Goal: Transaction & Acquisition: Subscribe to service/newsletter

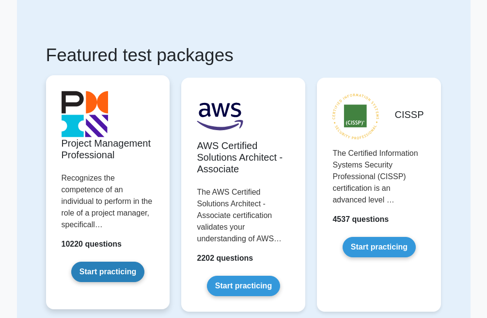
scroll to position [49, 0]
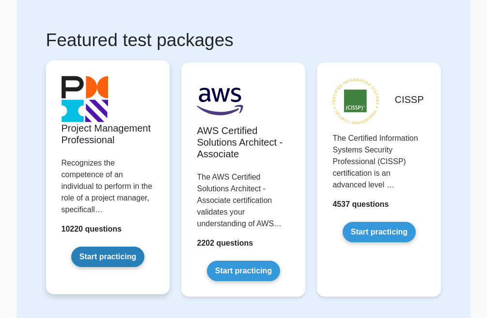
click at [121, 258] on link "Start practicing" at bounding box center [107, 256] width 73 height 20
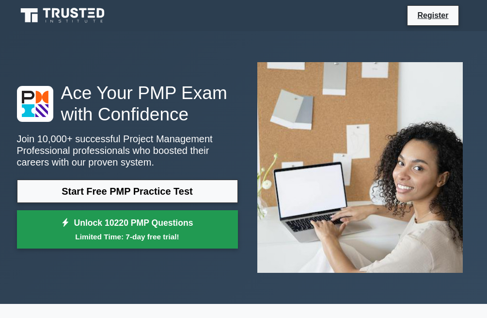
click at [140, 232] on small "Limited Time: 7-day free trial!" at bounding box center [127, 236] width 197 height 11
